Goal: Task Accomplishment & Management: Complete application form

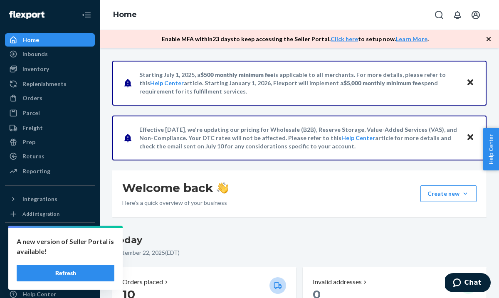
click at [55, 37] on div "Home" at bounding box center [50, 40] width 88 height 12
click at [40, 96] on div "Orders" at bounding box center [32, 98] width 20 height 8
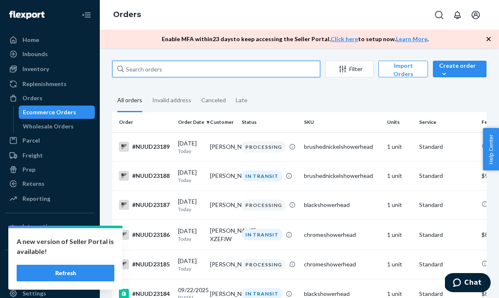
click at [198, 69] on input "text" at bounding box center [216, 69] width 208 height 17
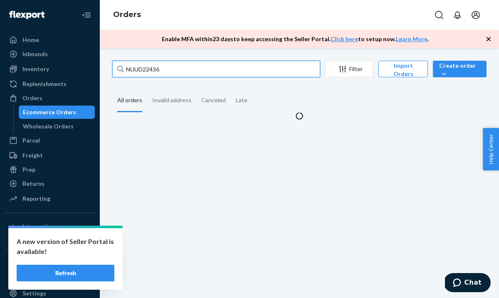
type input "NUUD22436"
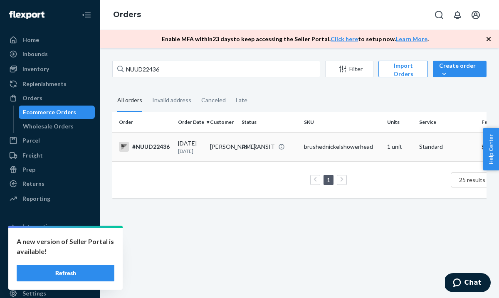
click at [147, 152] on div "#NUUD22436" at bounding box center [145, 147] width 52 height 10
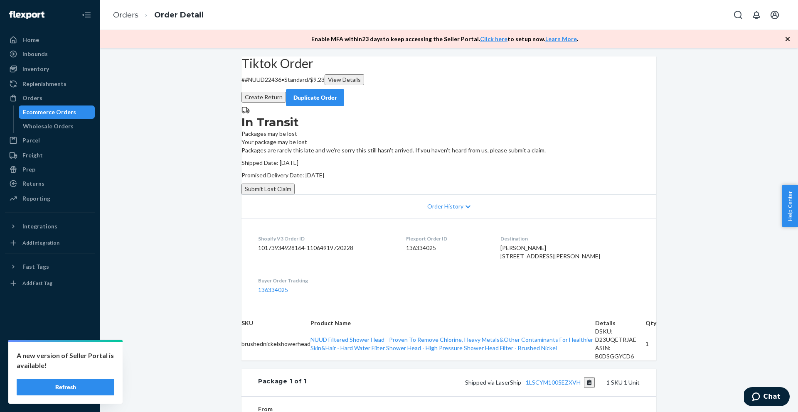
click at [295, 195] on button "Submit Lost Claim" at bounding box center [267, 189] width 53 height 11
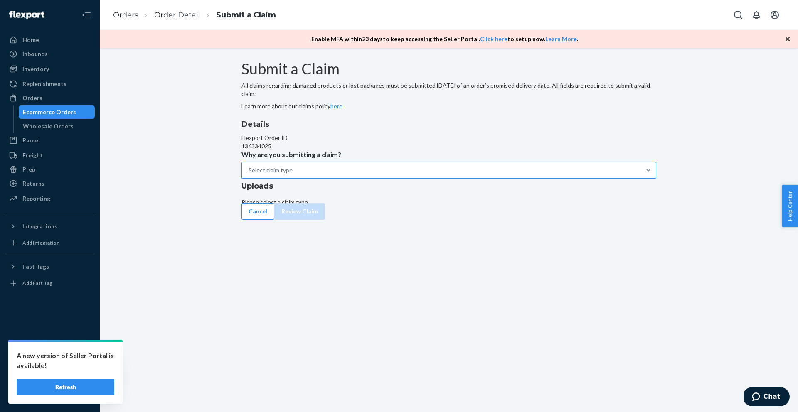
click at [293, 175] on div "Select claim type" at bounding box center [271, 170] width 44 height 8
click at [293, 175] on input "Why are you submitting a claim? Select claim type" at bounding box center [293, 170] width 1 height 8
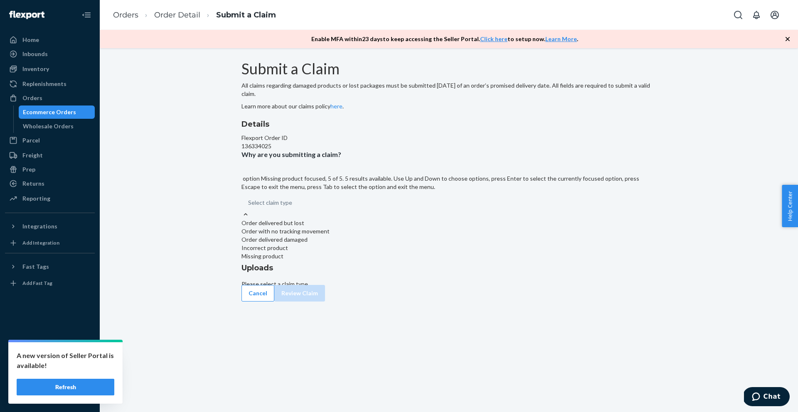
click at [350, 261] on div "Missing product" at bounding box center [448, 256] width 415 height 8
click at [293, 207] on input "Why are you submitting a claim? option Missing product focused, 5 of 5. 5 resul…" at bounding box center [292, 203] width 1 height 8
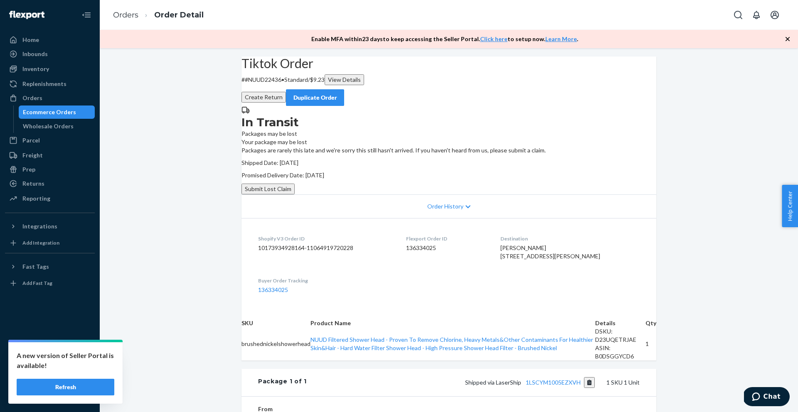
click at [295, 195] on button "Submit Lost Claim" at bounding box center [267, 189] width 53 height 11
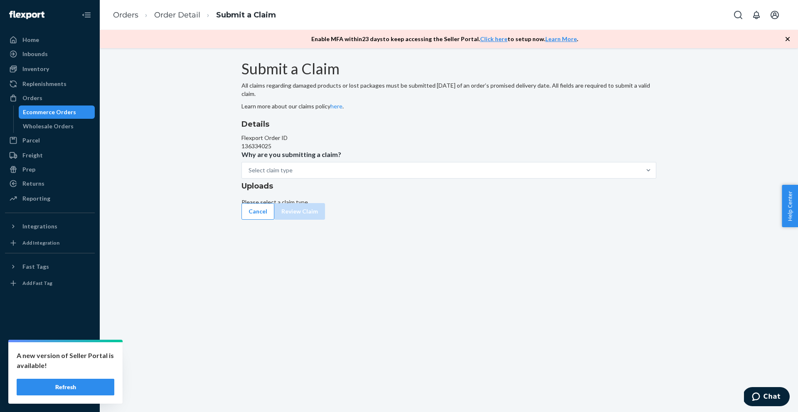
click at [341, 159] on p "Why are you submitting a claim?" at bounding box center [291, 154] width 100 height 8
click at [293, 175] on input "Why are you submitting a claim? Select claim type" at bounding box center [293, 170] width 1 height 8
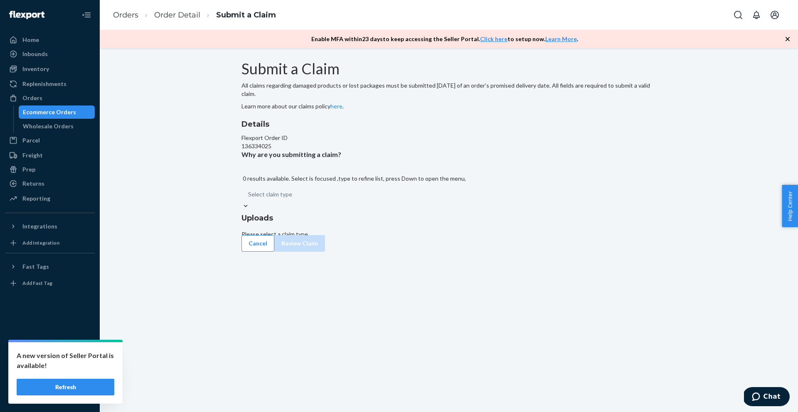
click at [392, 202] on div "Select claim type" at bounding box center [448, 194] width 415 height 15
click at [293, 199] on input "Why are you submitting a claim? 0 results available. Select is focused ,type to…" at bounding box center [292, 194] width 1 height 8
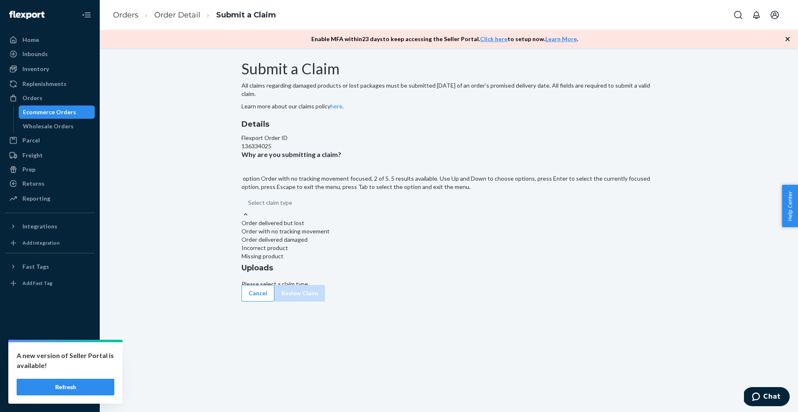
click at [345, 236] on div "Order with no tracking movement" at bounding box center [448, 231] width 415 height 8
click at [293, 207] on input "Why are you submitting a claim? option Order with no tracking movement focused,…" at bounding box center [292, 203] width 1 height 8
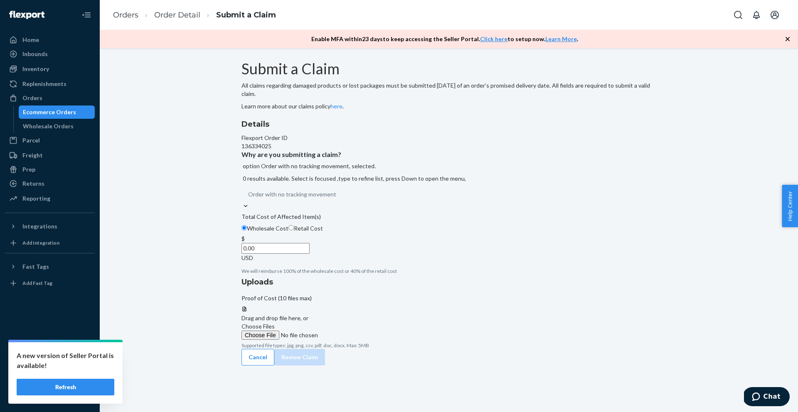
click at [310, 254] on input "0.00" at bounding box center [275, 248] width 68 height 11
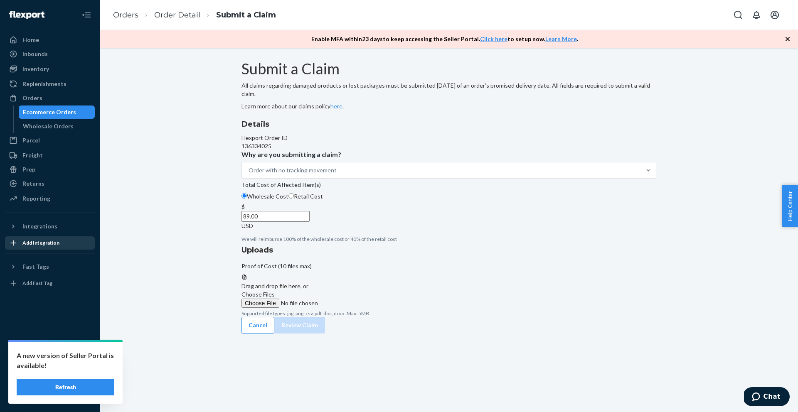
type input "89.00"
click at [275, 291] on span "Choose Files" at bounding box center [257, 294] width 33 height 7
click at [355, 298] on input "Choose Files" at bounding box center [297, 303] width 113 height 9
click at [325, 298] on button "Review Claim" at bounding box center [299, 333] width 51 height 17
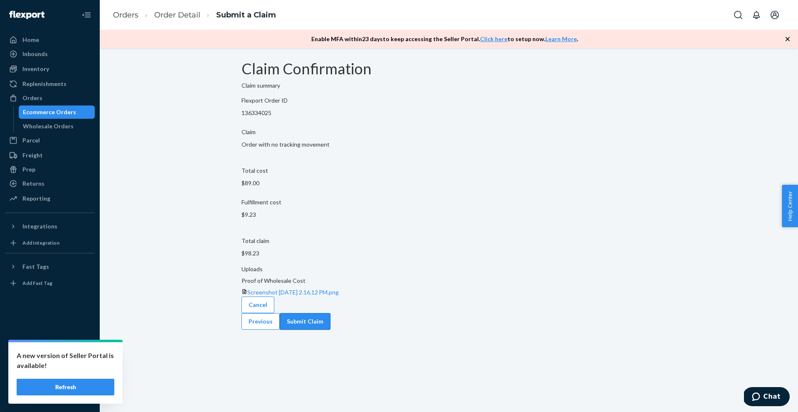
click at [330, 298] on button "Submit Claim" at bounding box center [305, 321] width 51 height 17
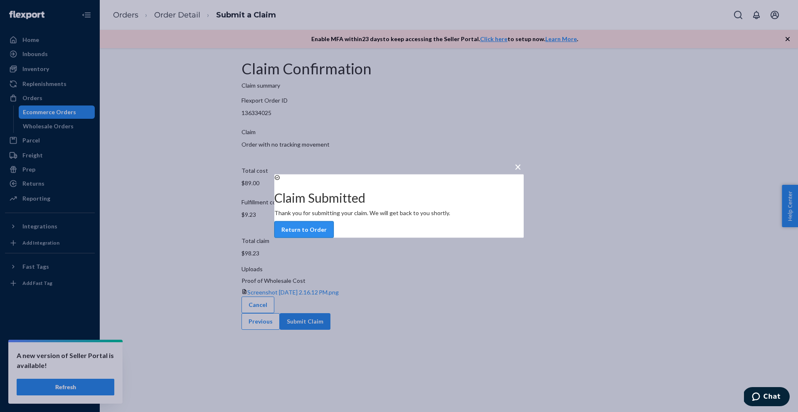
click at [334, 238] on button "Return to Order" at bounding box center [303, 230] width 59 height 17
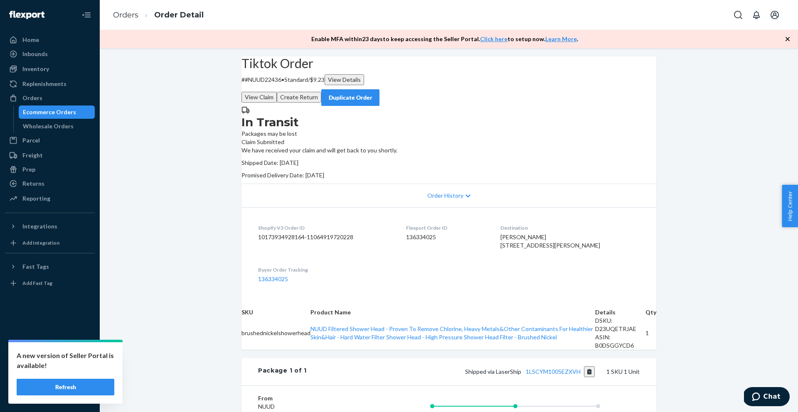
click at [493, 180] on div "In Transit Packages may be lost Claim Submitted We have received your claim and…" at bounding box center [448, 143] width 415 height 74
drag, startPoint x: 262, startPoint y: 98, endPoint x: 299, endPoint y: 97, distance: 37.0
click at [299, 85] on p "# #NUUD22436 • Standard / $9.23 View Details" at bounding box center [448, 79] width 415 height 11
copy p "#NUUD22436"
click at [277, 92] on button "View Claim" at bounding box center [258, 97] width 35 height 11
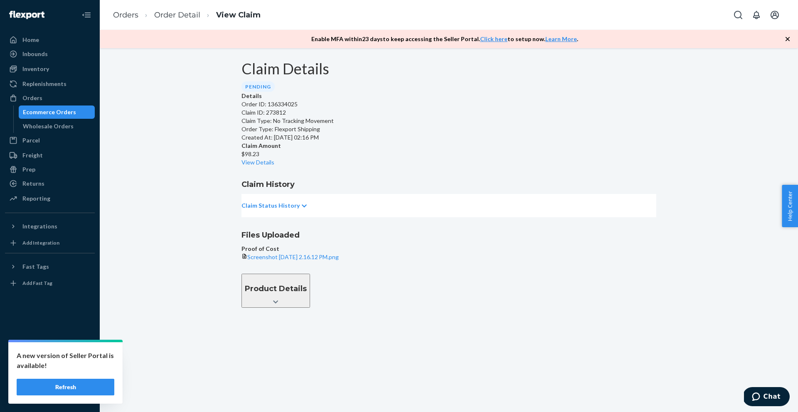
drag, startPoint x: 258, startPoint y: 135, endPoint x: 376, endPoint y: 171, distance: 123.6
click at [376, 142] on div "Order ID: 136334025 Claim ID: 273812 Claim Type: No Tracking Movement Order Typ…" at bounding box center [448, 121] width 415 height 42
copy div "Order ID: 136334025 Claim ID: 273812 Claim Type: No Tracking Movement Order Typ…"
